Goal: Task Accomplishment & Management: Manage account settings

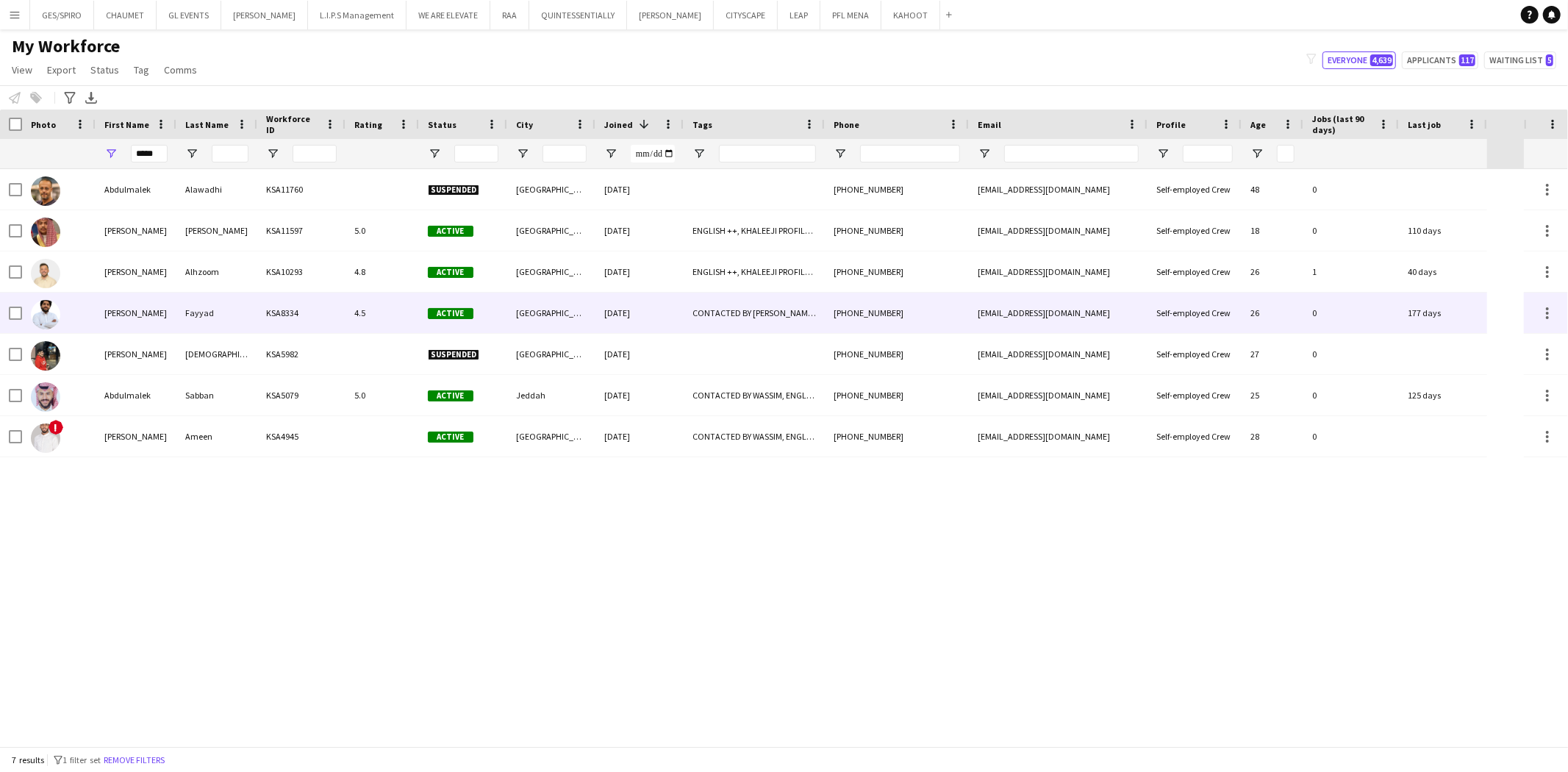
type input "*****"
drag, startPoint x: 179, startPoint y: 310, endPoint x: 175, endPoint y: 316, distance: 7.2
click at [179, 313] on div "Fayyad" at bounding box center [217, 312] width 81 height 40
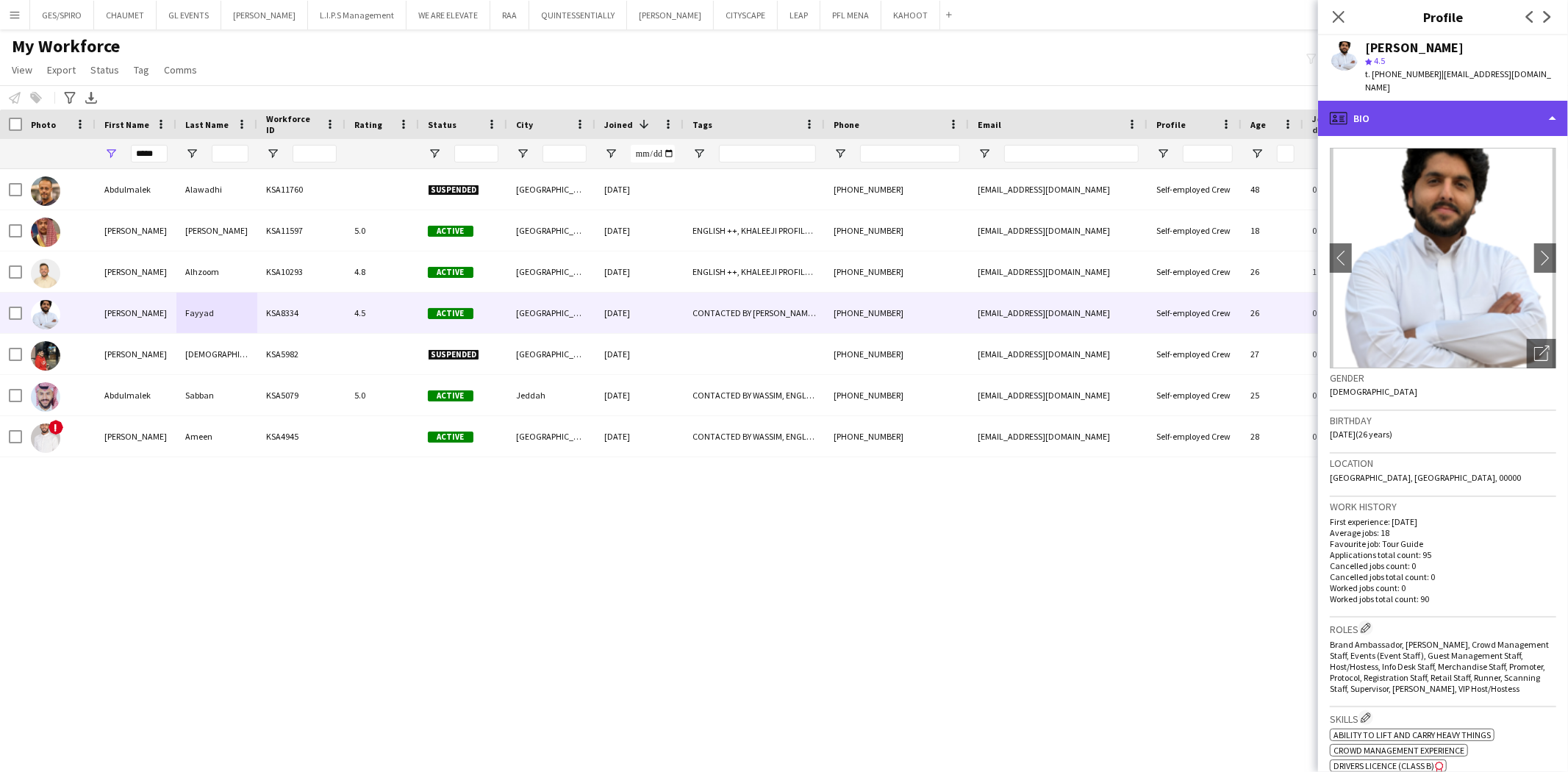
click at [1438, 100] on div "profile Bio" at bounding box center [1443, 118] width 250 height 35
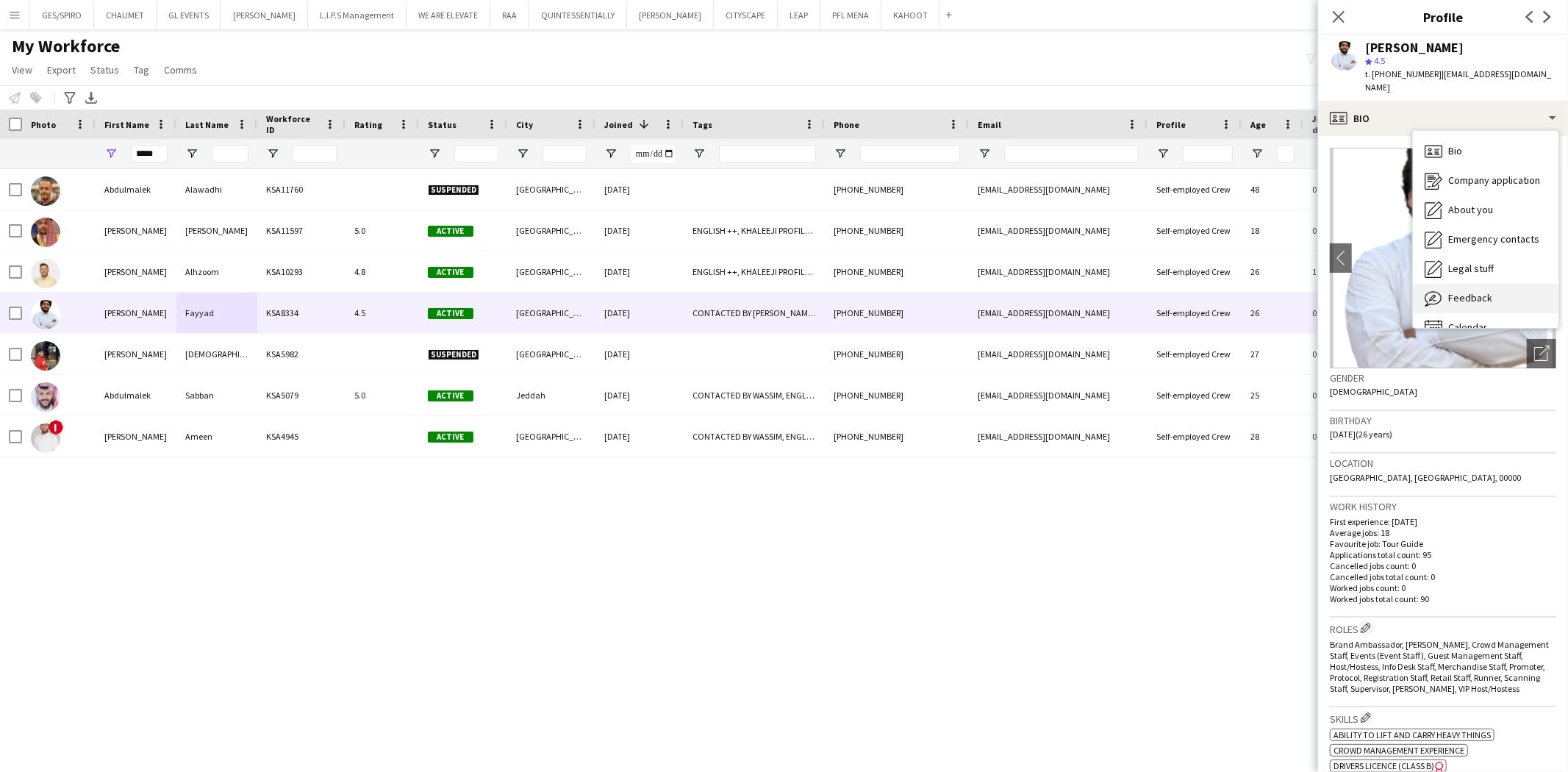
click at [1473, 291] on span "Feedback" at bounding box center [1470, 298] width 44 height 13
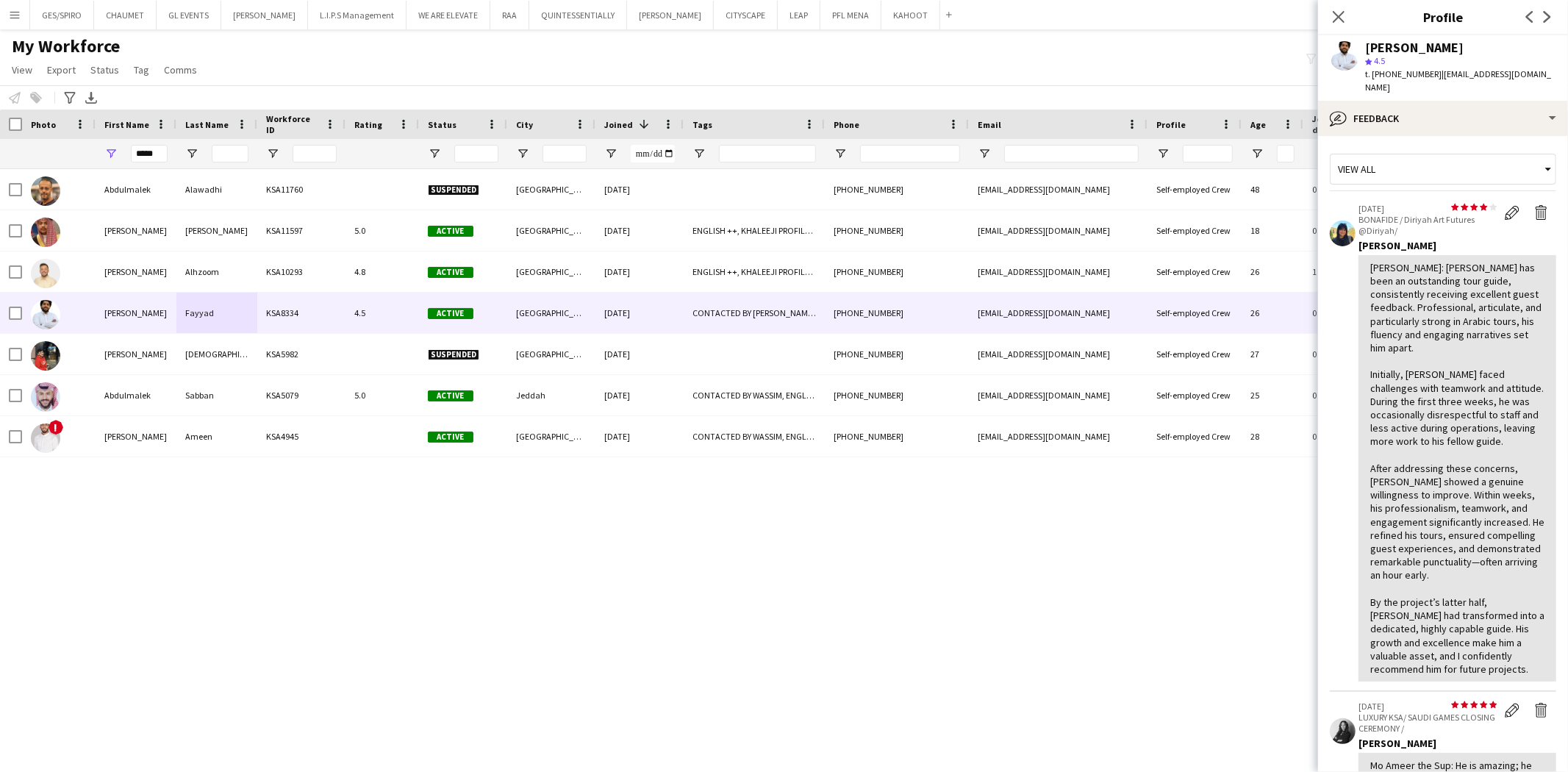
click at [1491, 346] on div "[PERSON_NAME]: [PERSON_NAME] has been an outstanding tour guide, consistently r…" at bounding box center [1457, 468] width 174 height 415
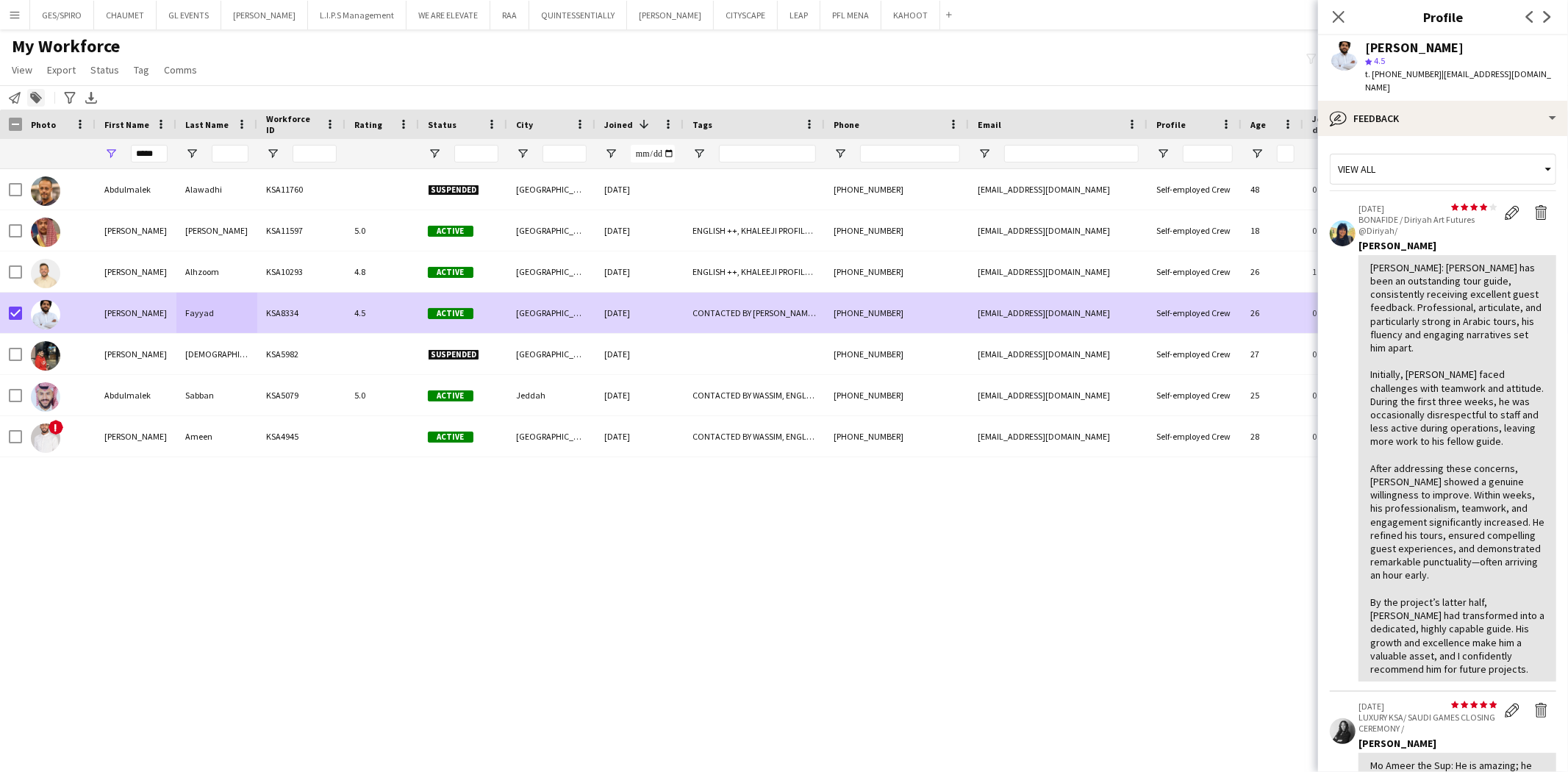
click at [32, 93] on icon "Add to tag" at bounding box center [36, 97] width 11 height 11
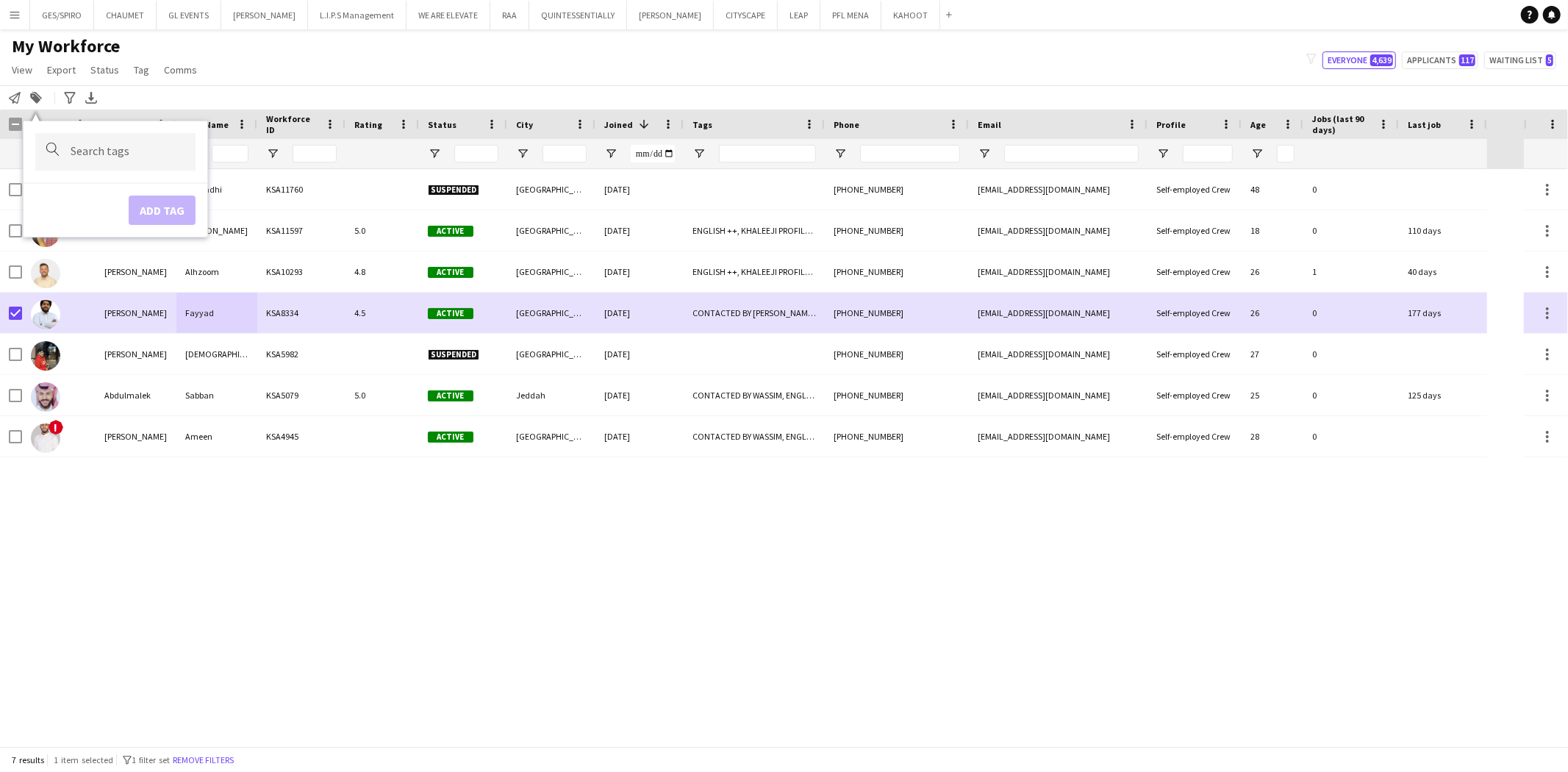
click at [139, 148] on input "Type to search..." at bounding box center [127, 152] width 113 height 13
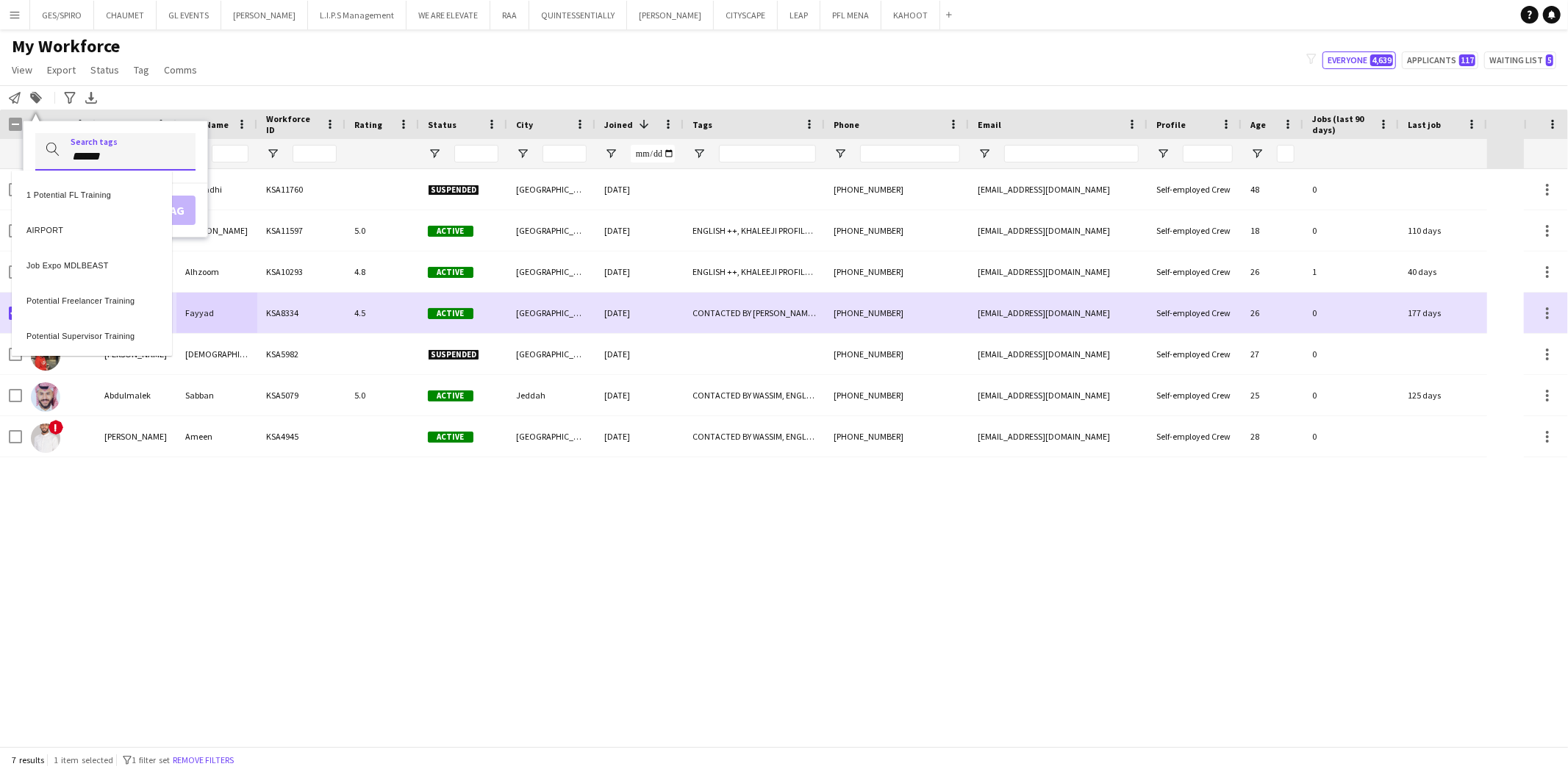
type input "******"
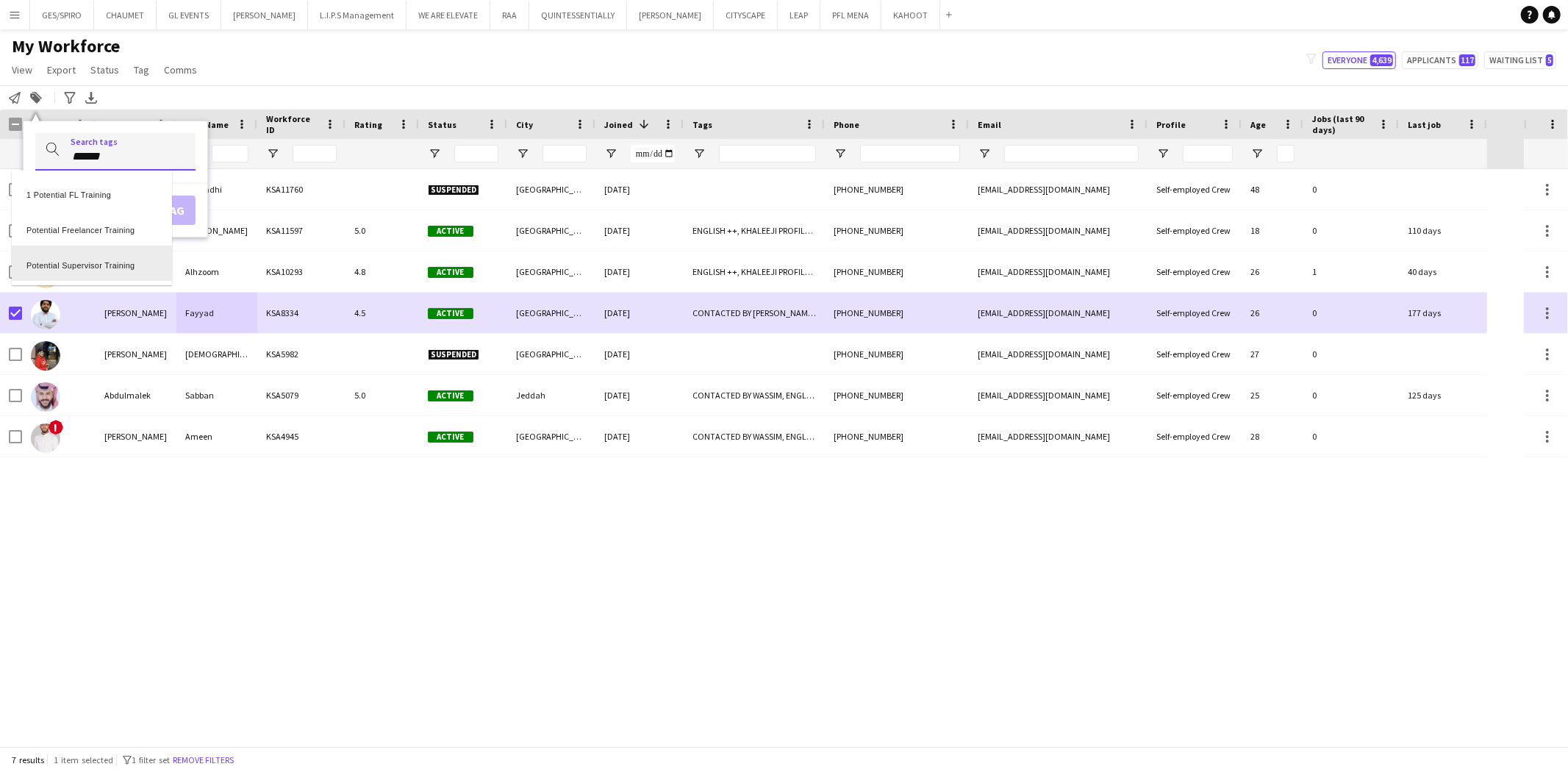
click at [129, 269] on div "Potential Supervisor Training" at bounding box center [92, 263] width 161 height 35
click at [157, 230] on button "Add tag" at bounding box center [162, 226] width 67 height 30
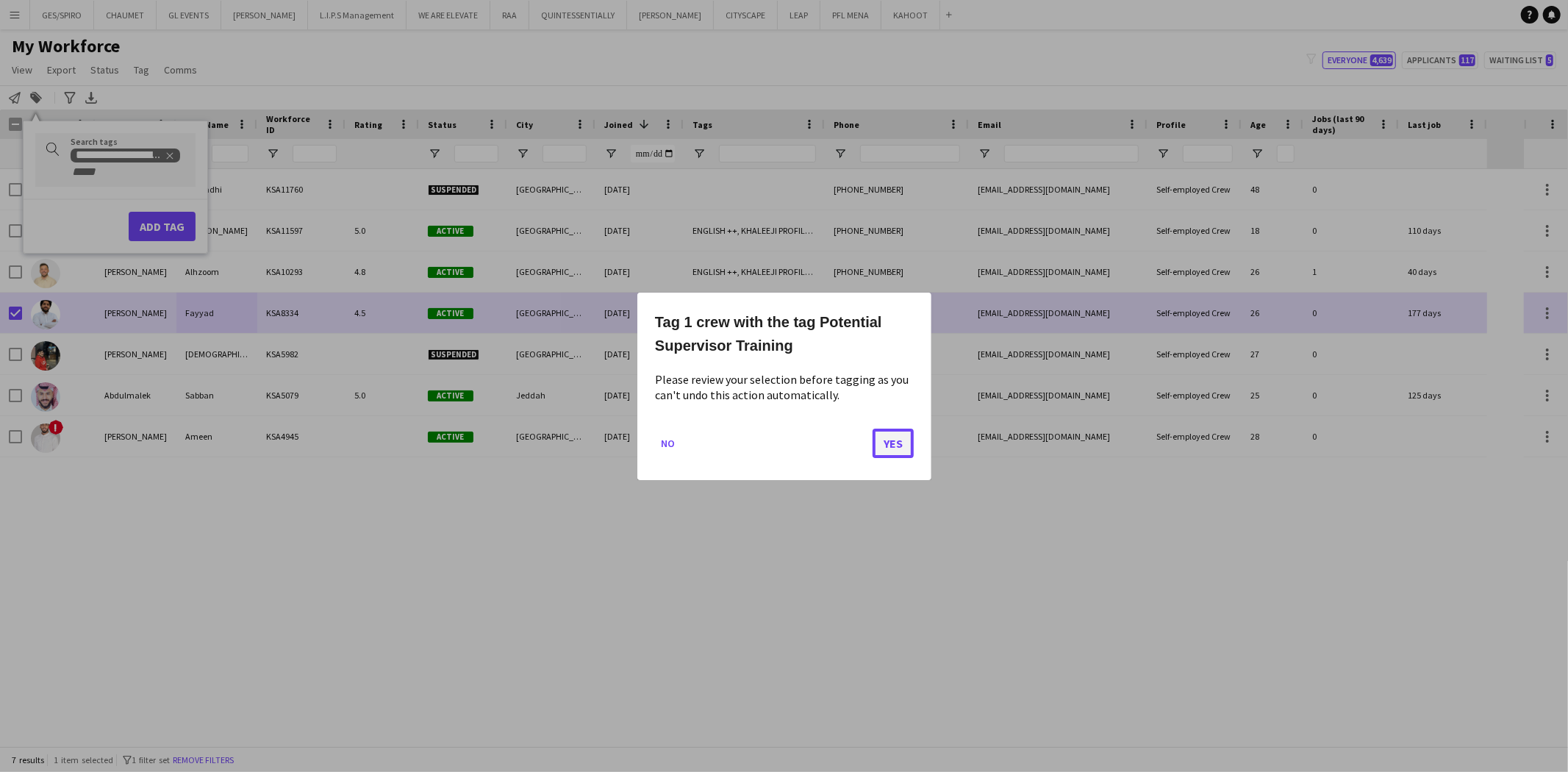
click at [897, 441] on button "Yes" at bounding box center [892, 442] width 41 height 30
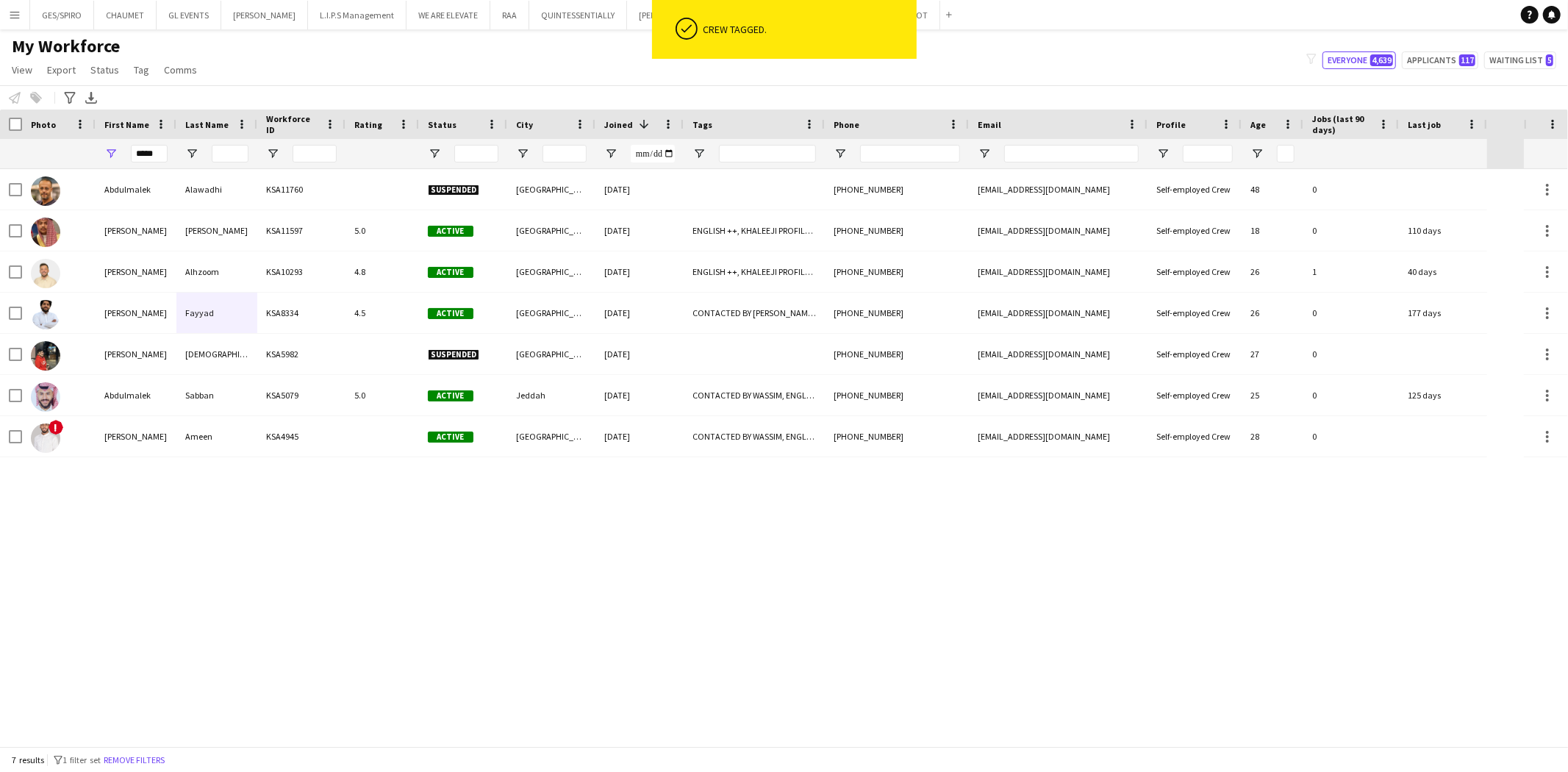
click at [740, 560] on div "[PERSON_NAME] KSA11760 Suspended [GEOGRAPHIC_DATA] [DATE] [PHONE_NUMBER] [EMAIL…" at bounding box center [762, 458] width 1524 height 577
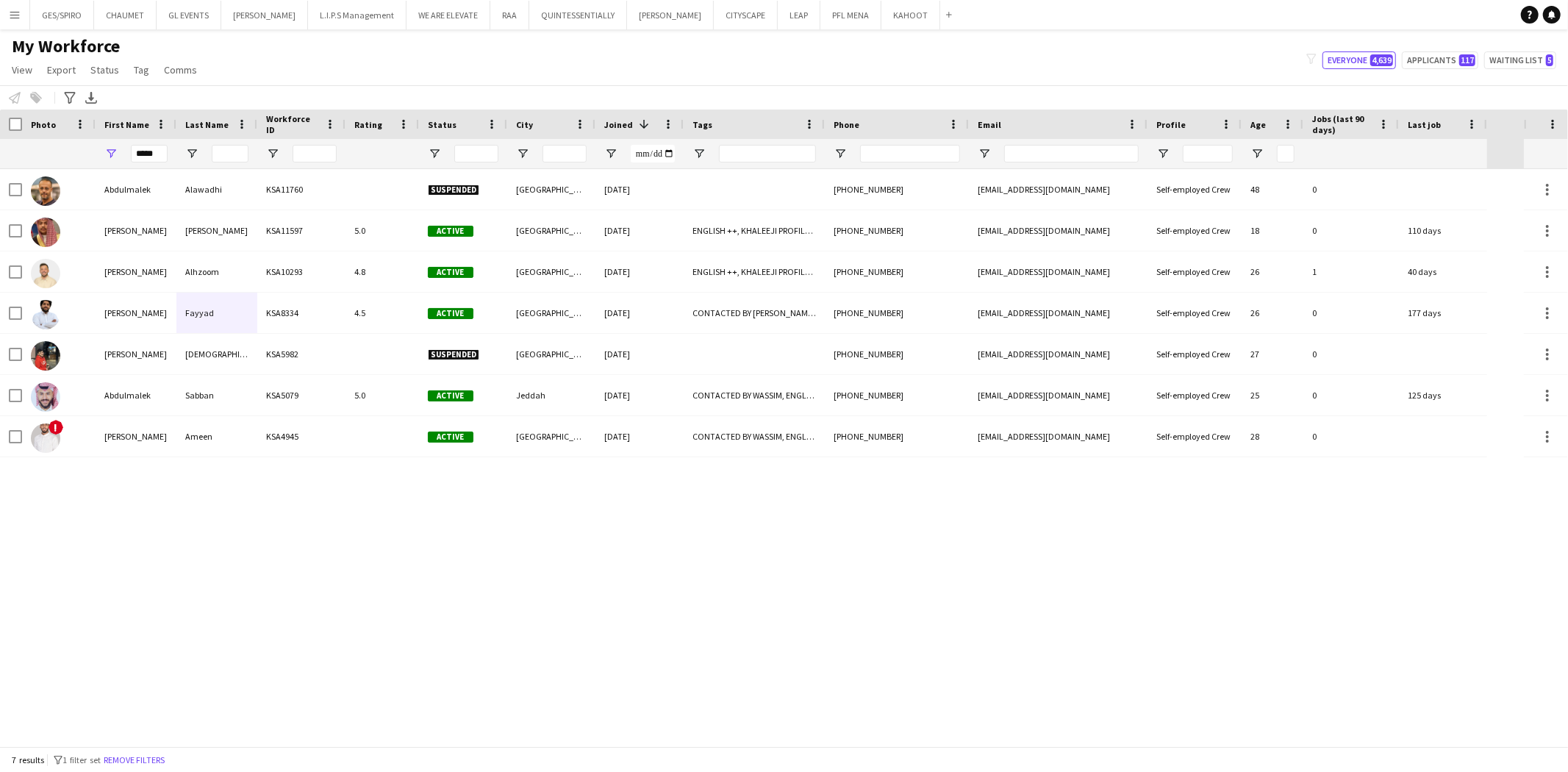
click at [173, 552] on div "[PERSON_NAME] KSA11760 Suspended [GEOGRAPHIC_DATA] [DATE] [PHONE_NUMBER] [EMAIL…" at bounding box center [762, 458] width 1524 height 577
